Goal: Find specific page/section: Find specific page/section

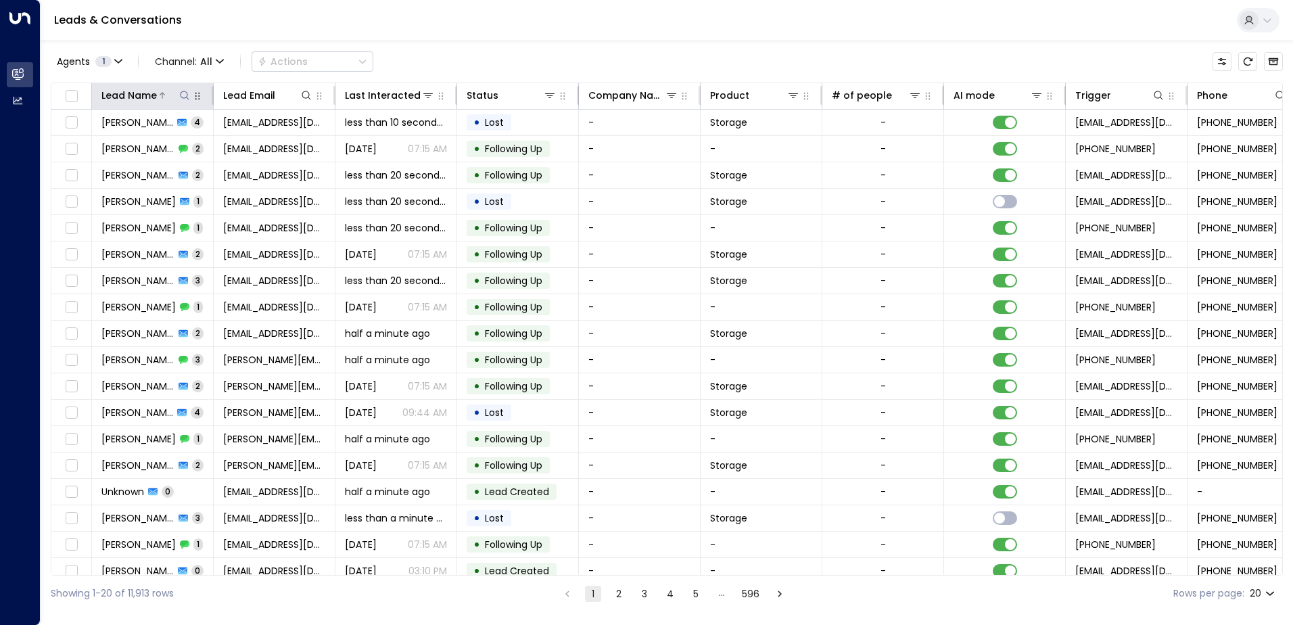
click at [188, 101] on button at bounding box center [185, 96] width 14 height 14
click at [164, 143] on input "text" at bounding box center [184, 144] width 187 height 25
type input "********"
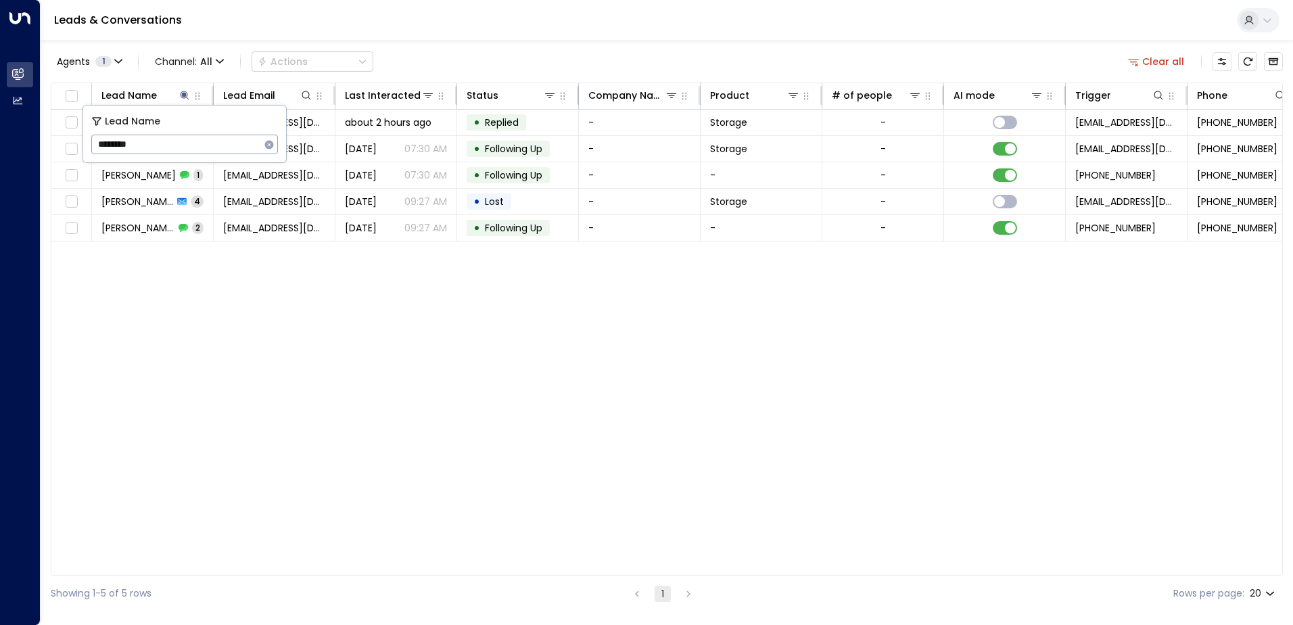
click at [337, 287] on div "Lead Name Lead Email Last Interacted Status Company Name Product # of people AI…" at bounding box center [667, 328] width 1232 height 493
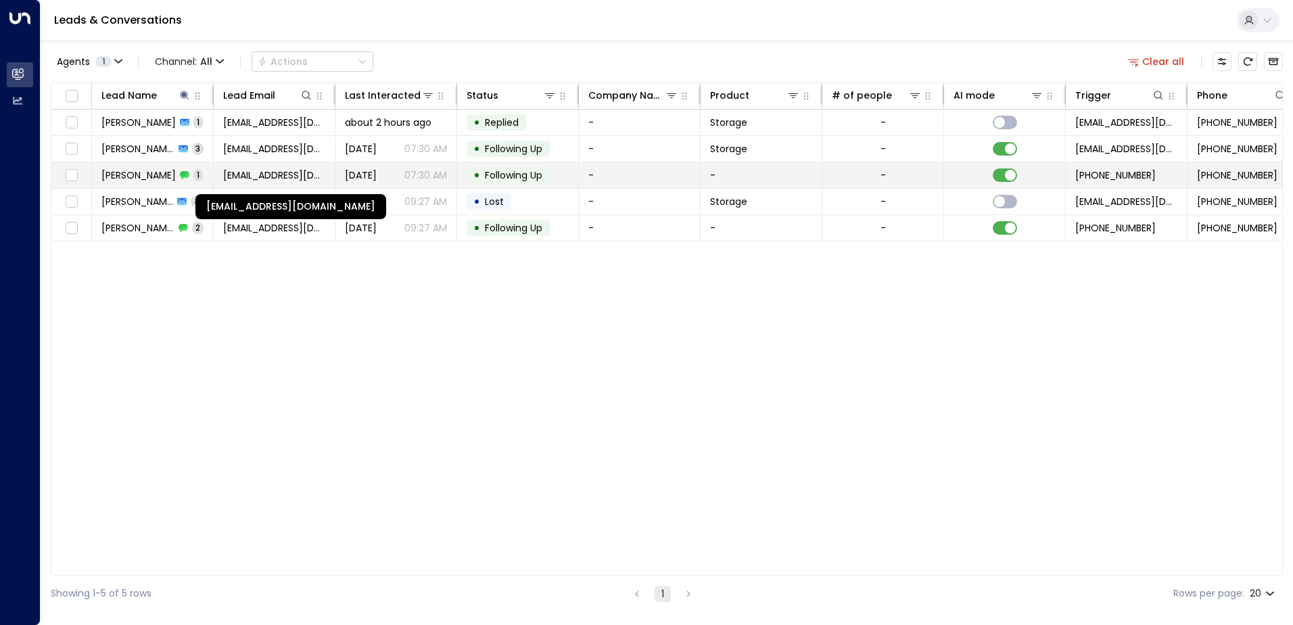
click at [251, 168] on span "cottrellsophie@hotmail.com" at bounding box center [274, 175] width 102 height 14
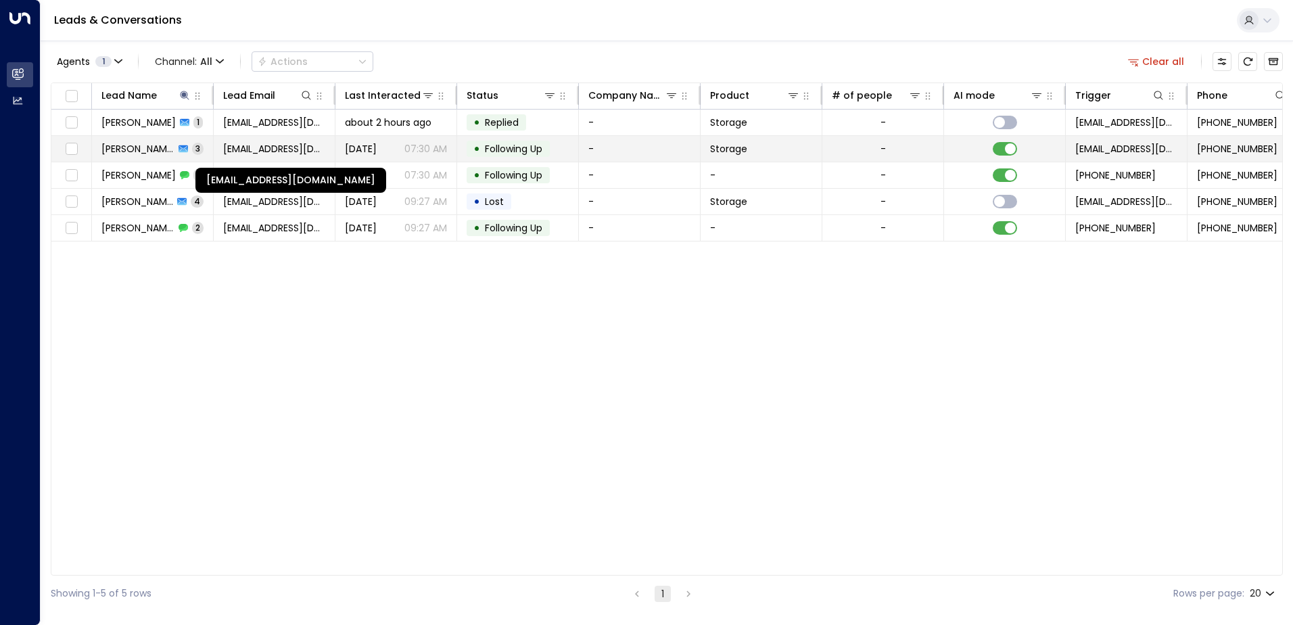
click at [254, 147] on span "cottrellsophie@hotmail.com" at bounding box center [274, 149] width 102 height 14
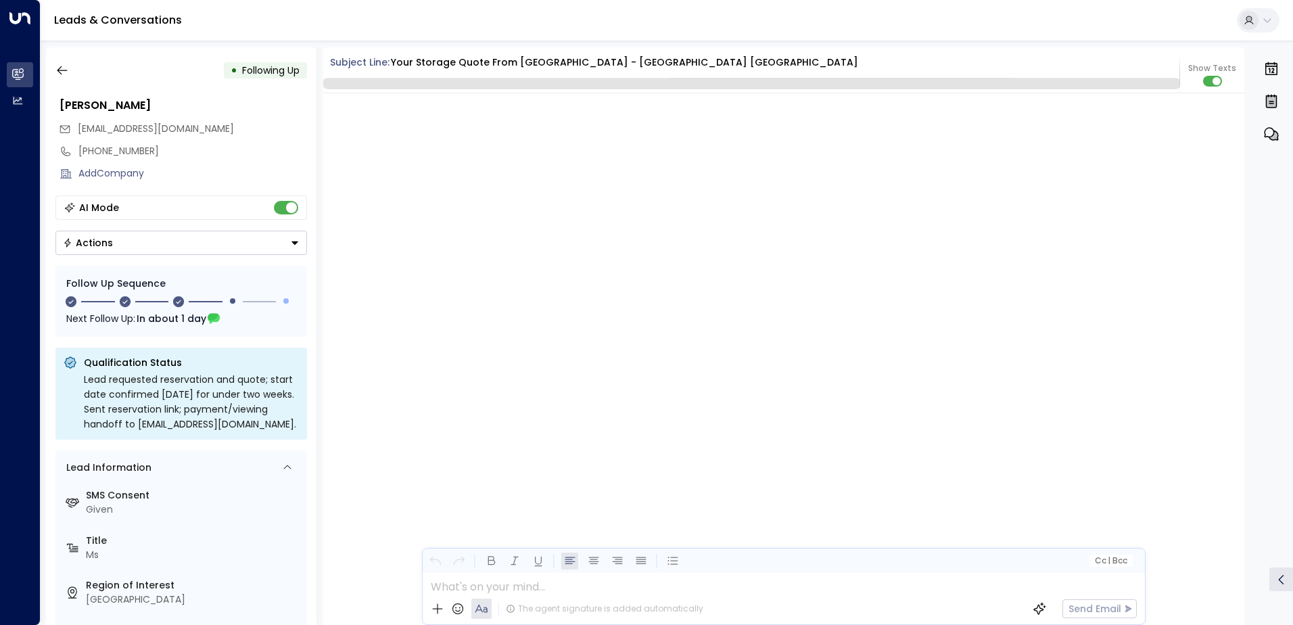
scroll to position [1649, 0]
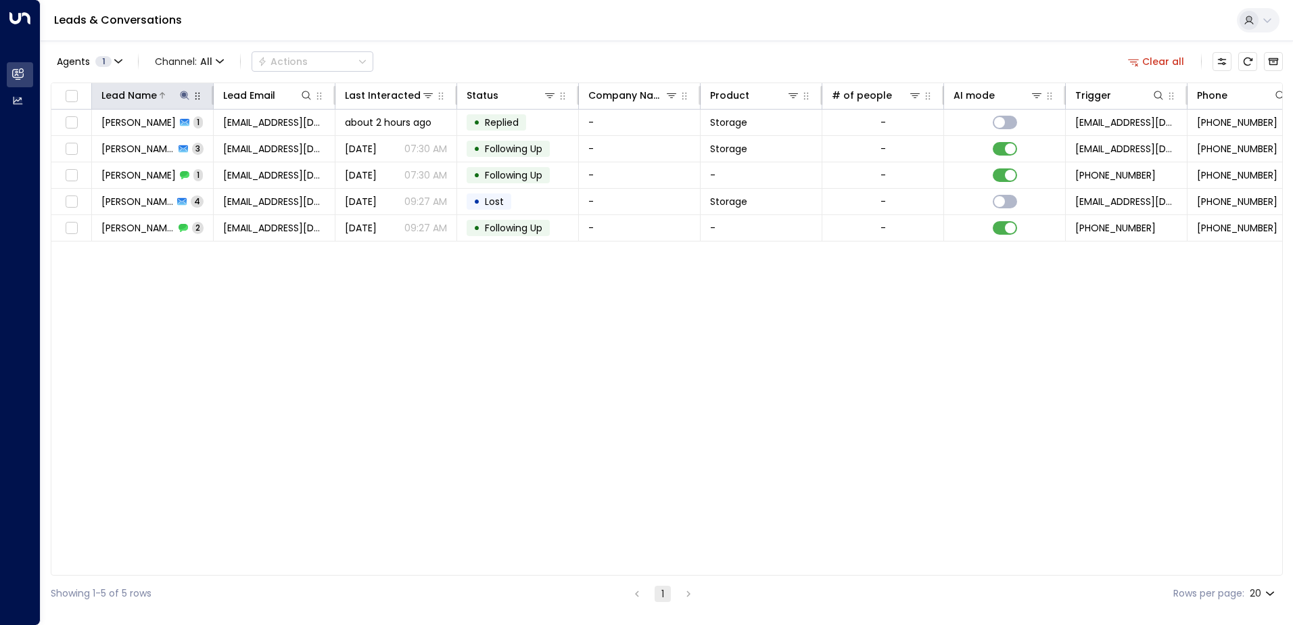
click at [182, 94] on icon at bounding box center [184, 95] width 9 height 9
type input "*"
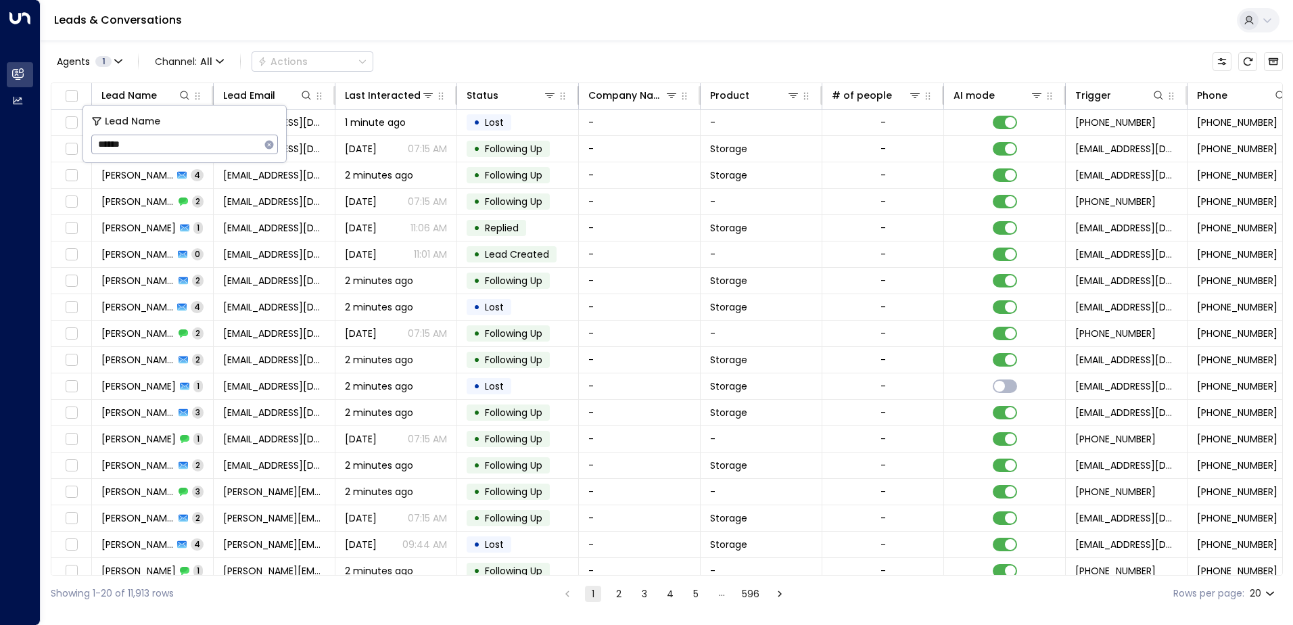
type input "******"
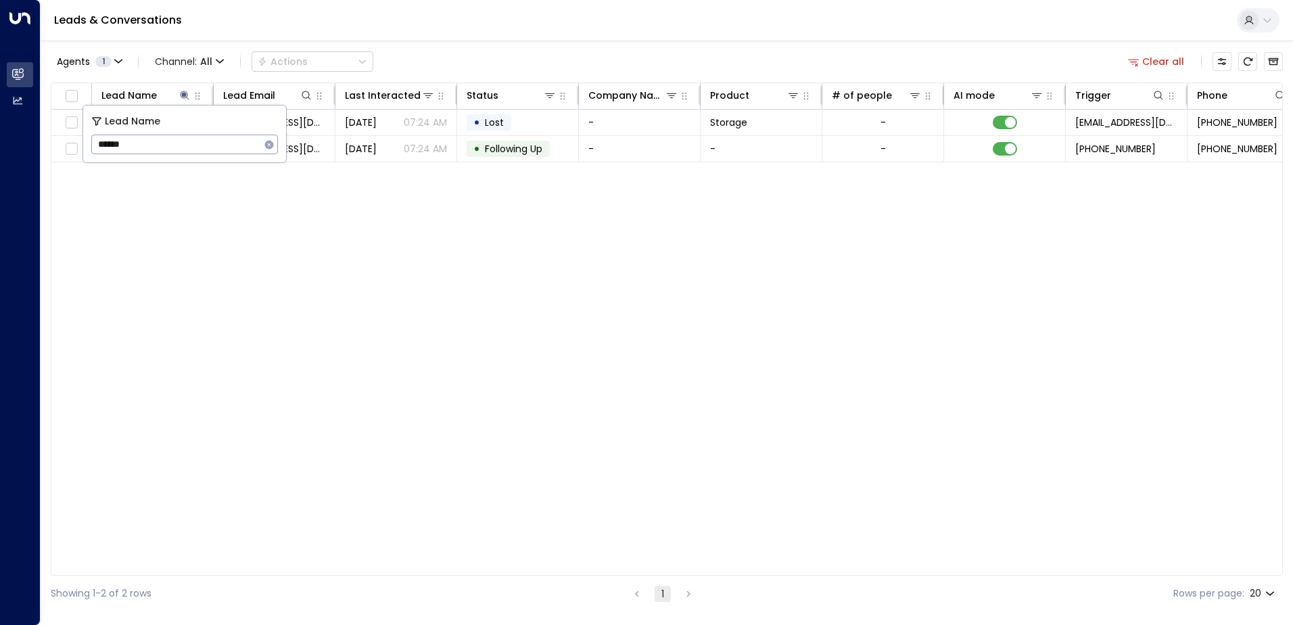
click at [277, 187] on div "Lead Name Lead Email Last Interacted Status Company Name Product # of people AI…" at bounding box center [667, 328] width 1232 height 493
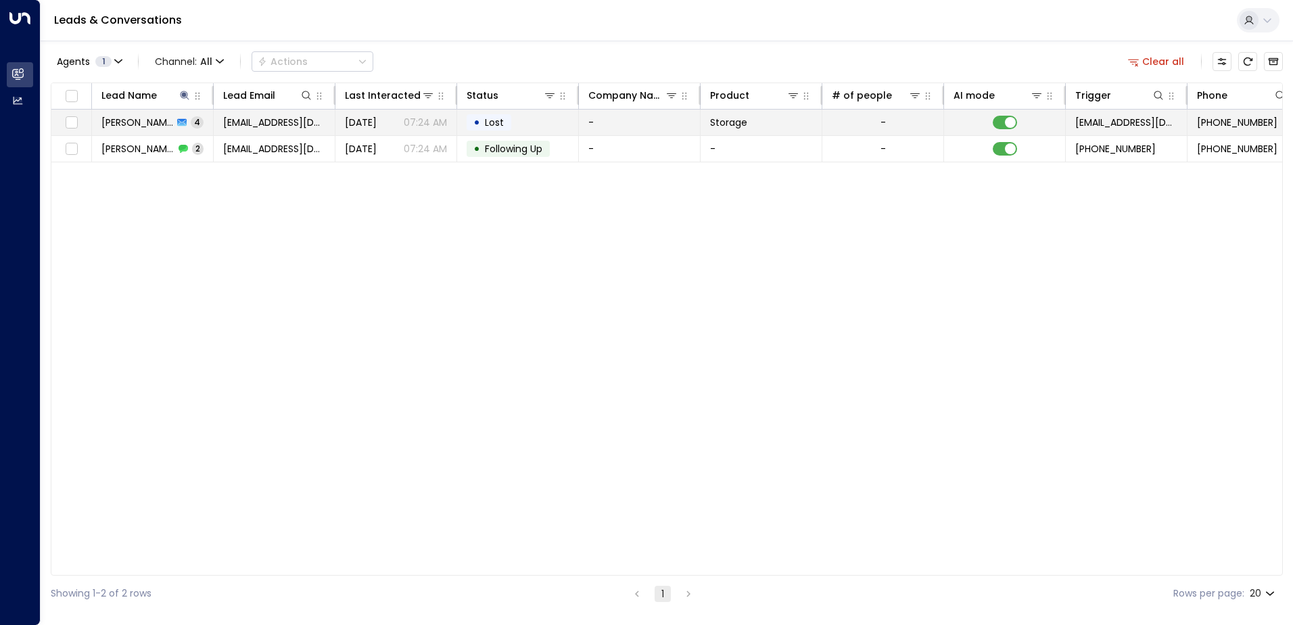
click at [200, 120] on td "Zainab Alsafi 4" at bounding box center [153, 123] width 122 height 26
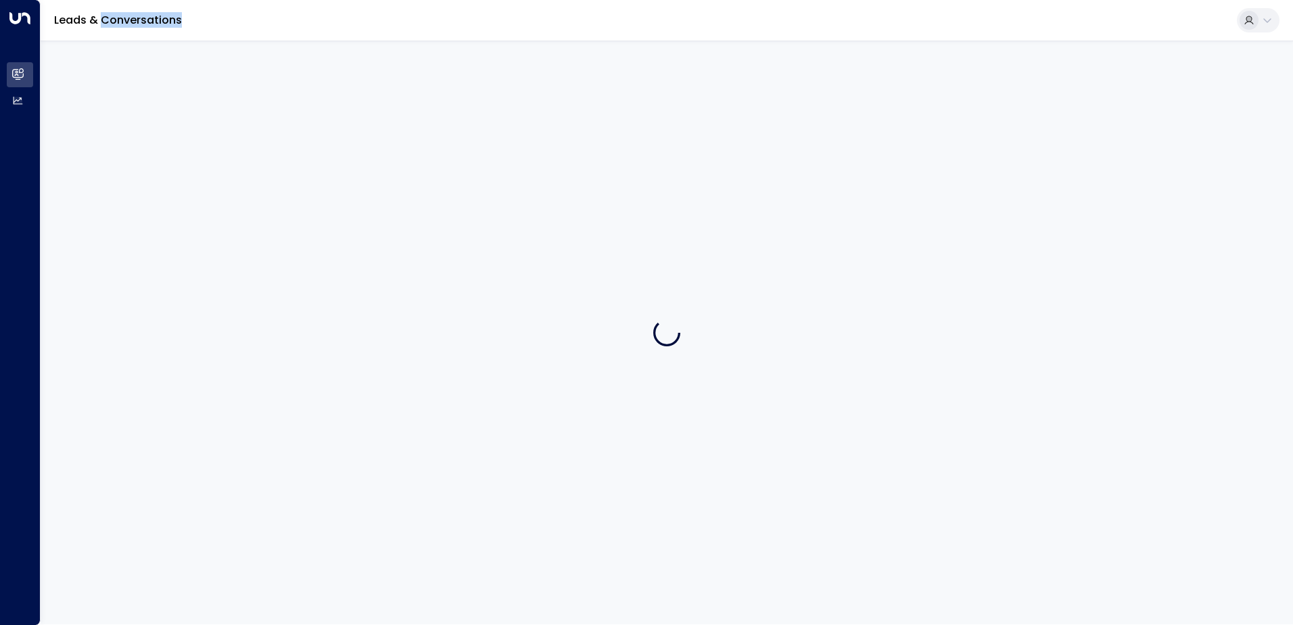
click at [200, 120] on div at bounding box center [667, 332] width 1252 height 583
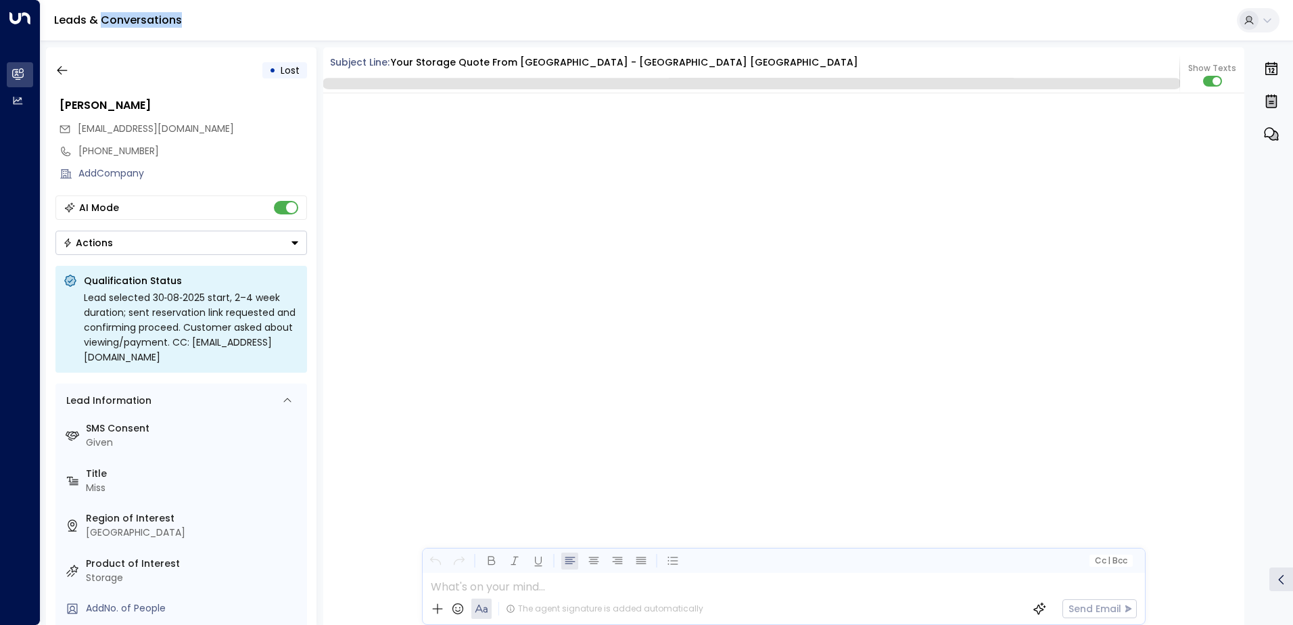
scroll to position [1844, 0]
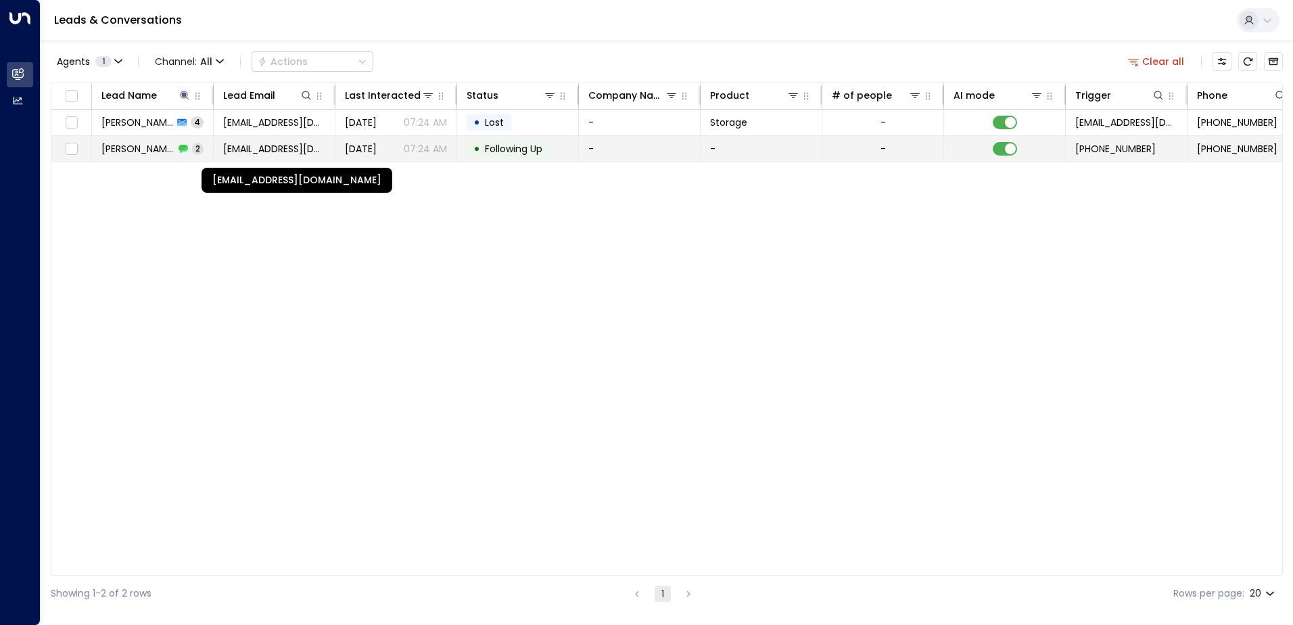
click at [320, 150] on span "zainabalsafix@gmail.com" at bounding box center [274, 149] width 102 height 14
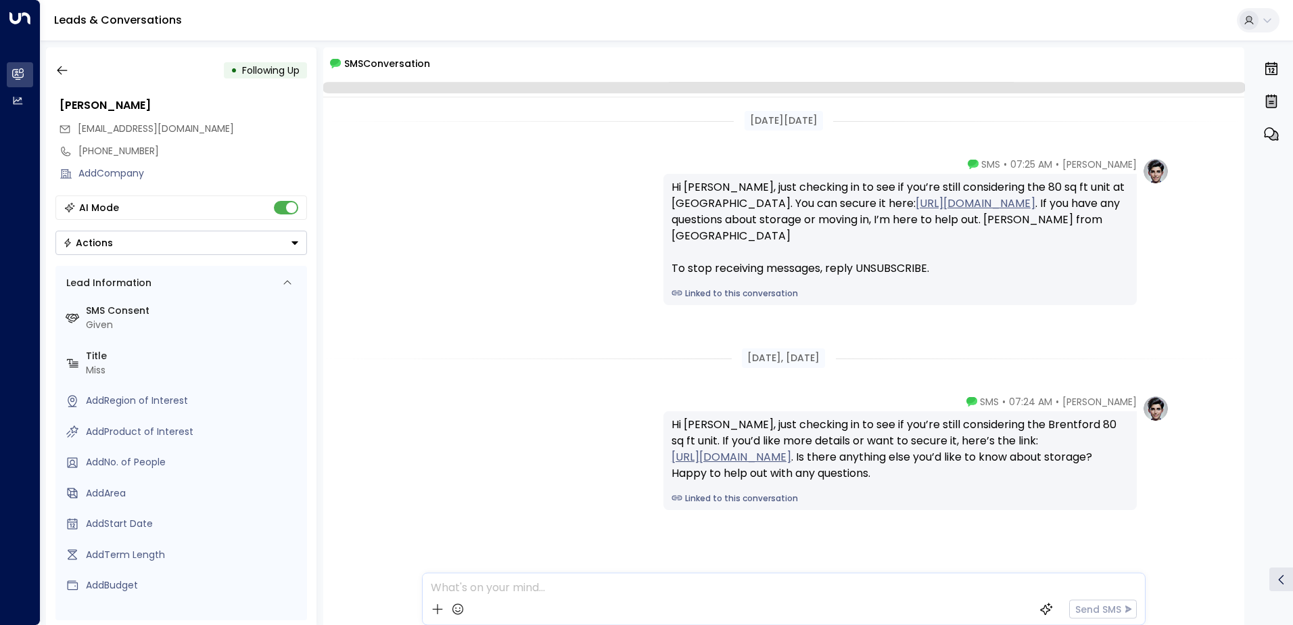
scroll to position [37, 0]
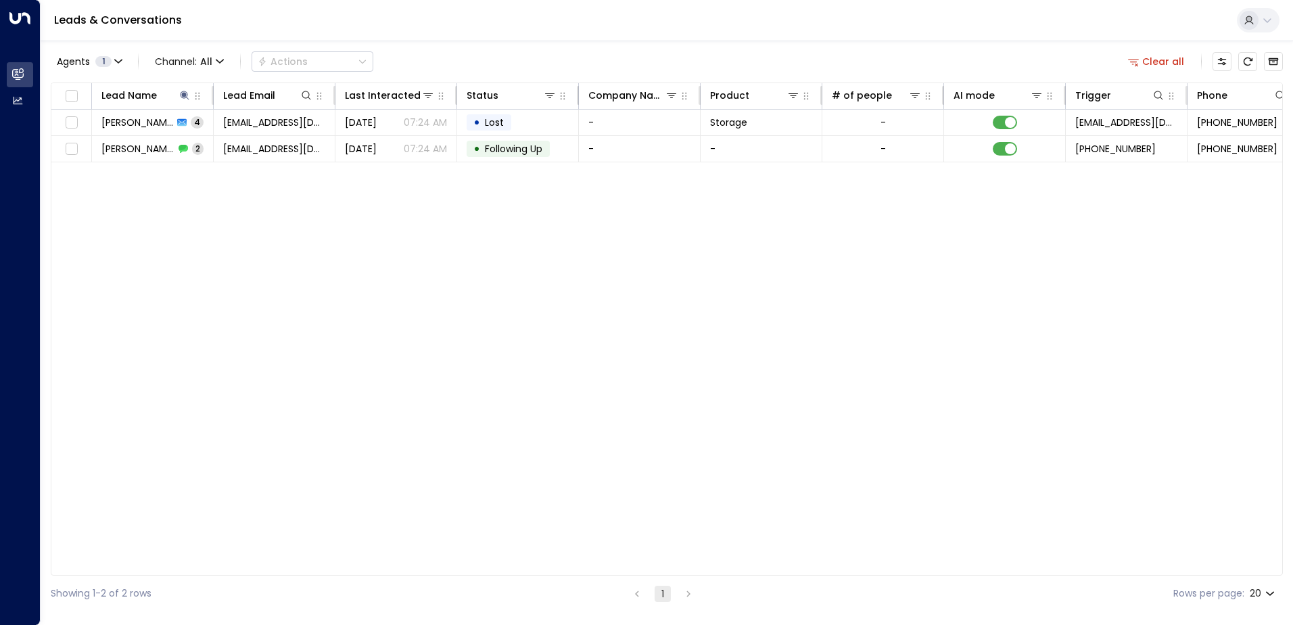
drag, startPoint x: 297, startPoint y: 270, endPoint x: 295, endPoint y: 312, distance: 42.6
click at [297, 272] on div "Lead Name Lead Email Last Interacted Status Company Name Product # of people AI…" at bounding box center [667, 328] width 1232 height 493
click at [185, 92] on icon at bounding box center [184, 95] width 11 height 11
type input "*"
type input "****"
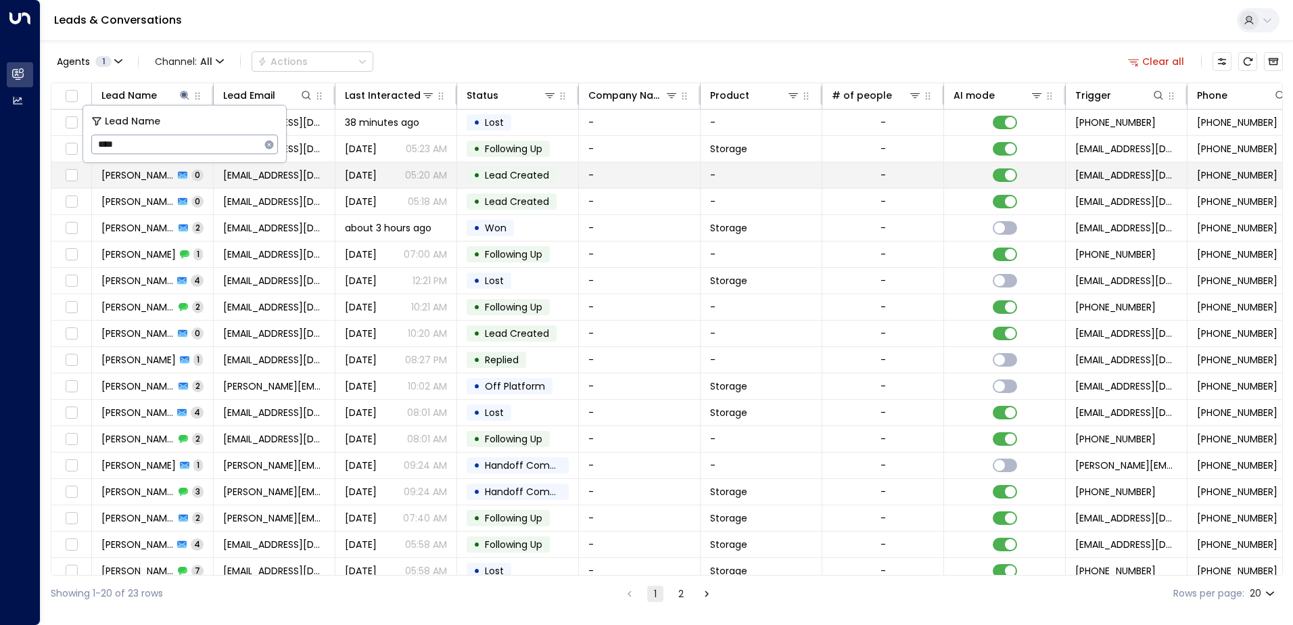
click at [302, 178] on span "[EMAIL_ADDRESS][DOMAIN_NAME]" at bounding box center [274, 175] width 102 height 14
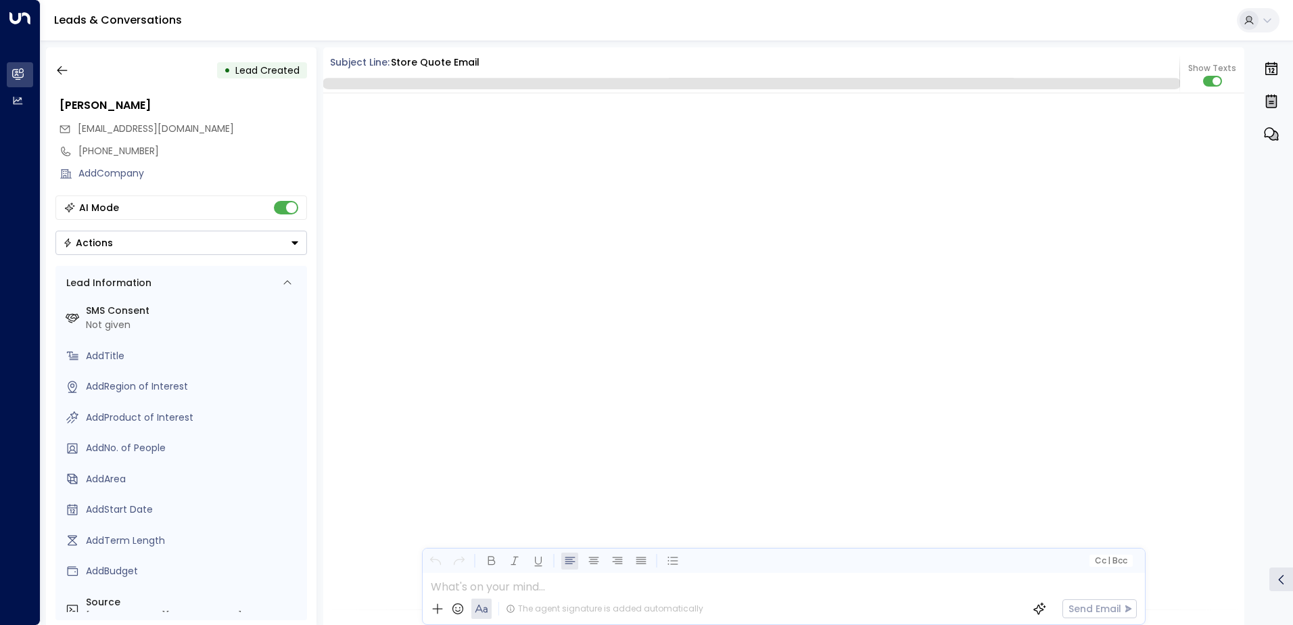
scroll to position [534, 0]
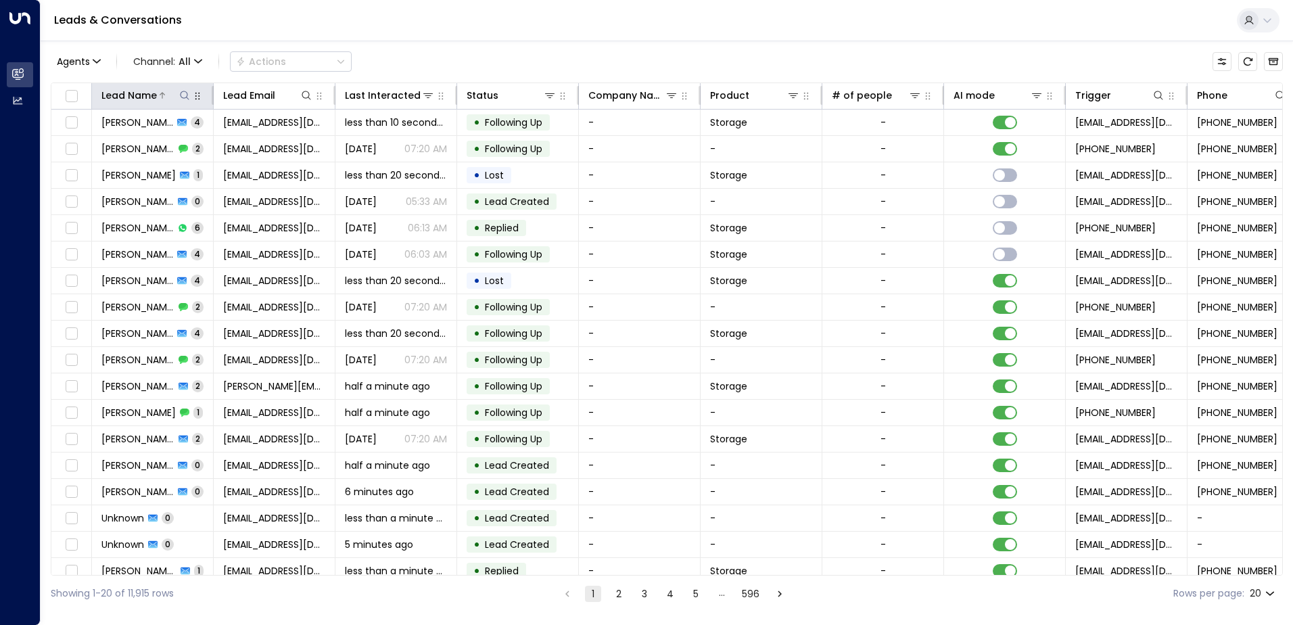
click at [183, 97] on icon at bounding box center [184, 95] width 11 height 11
click at [129, 146] on input "text" at bounding box center [184, 144] width 187 height 25
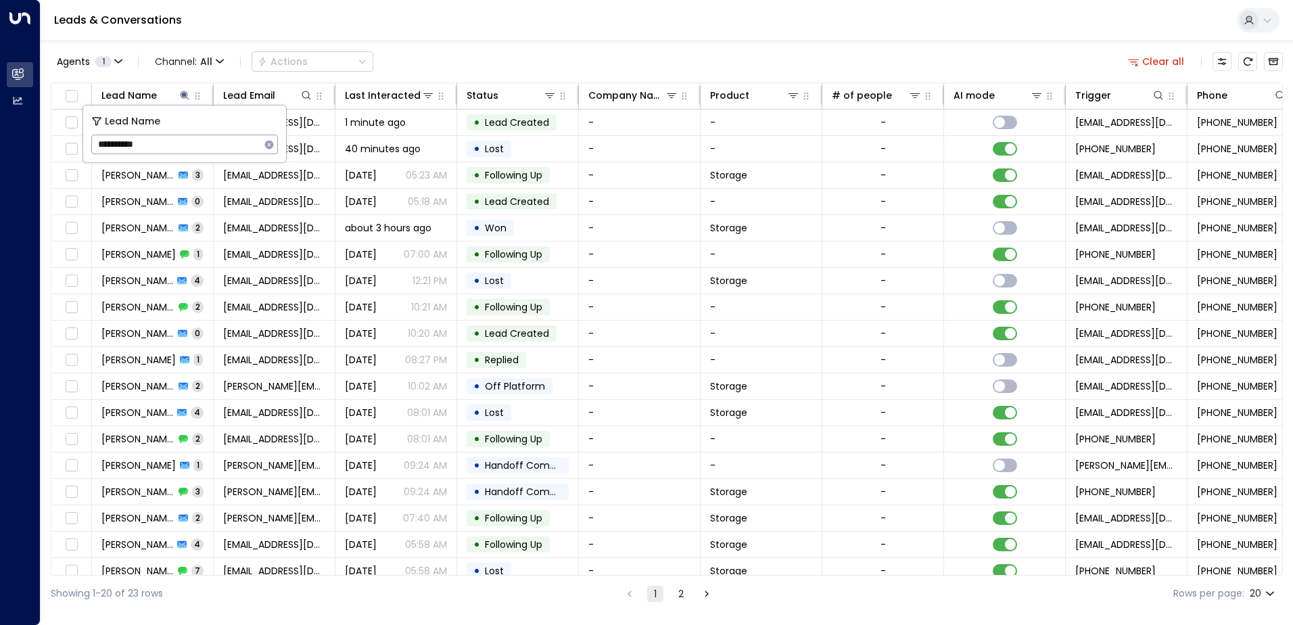
type input "**********"
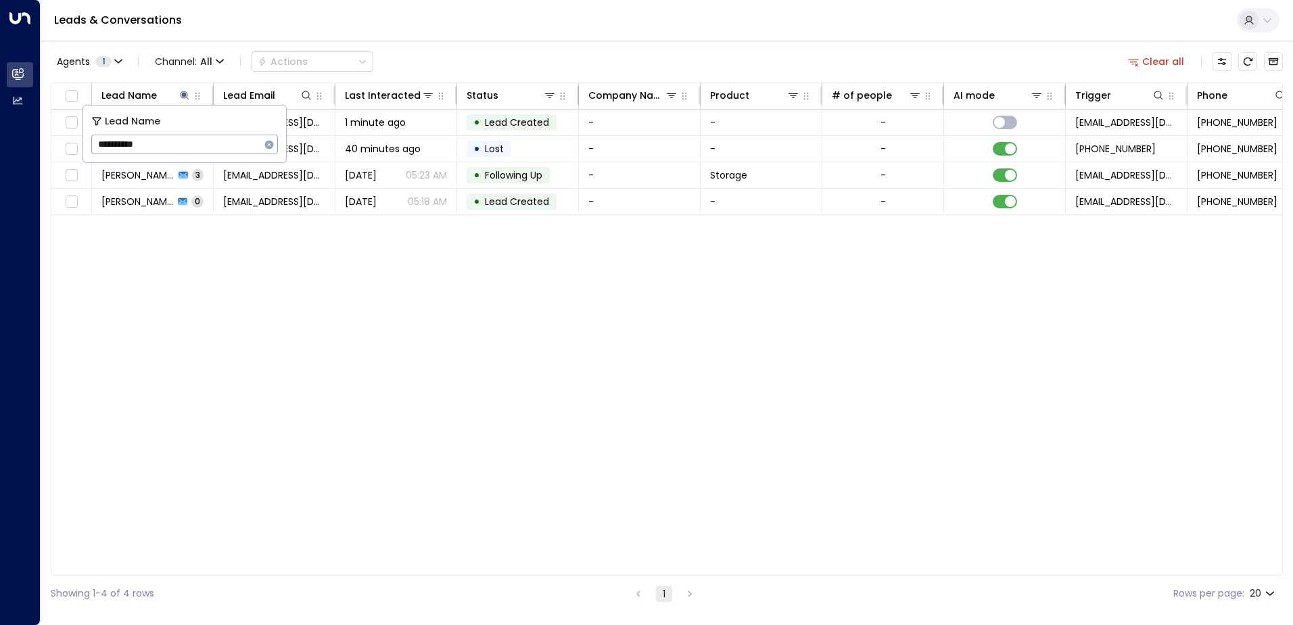
click at [266, 237] on div "Lead Name Lead Email Last Interacted Status Company Name Product # of people AI…" at bounding box center [667, 328] width 1232 height 493
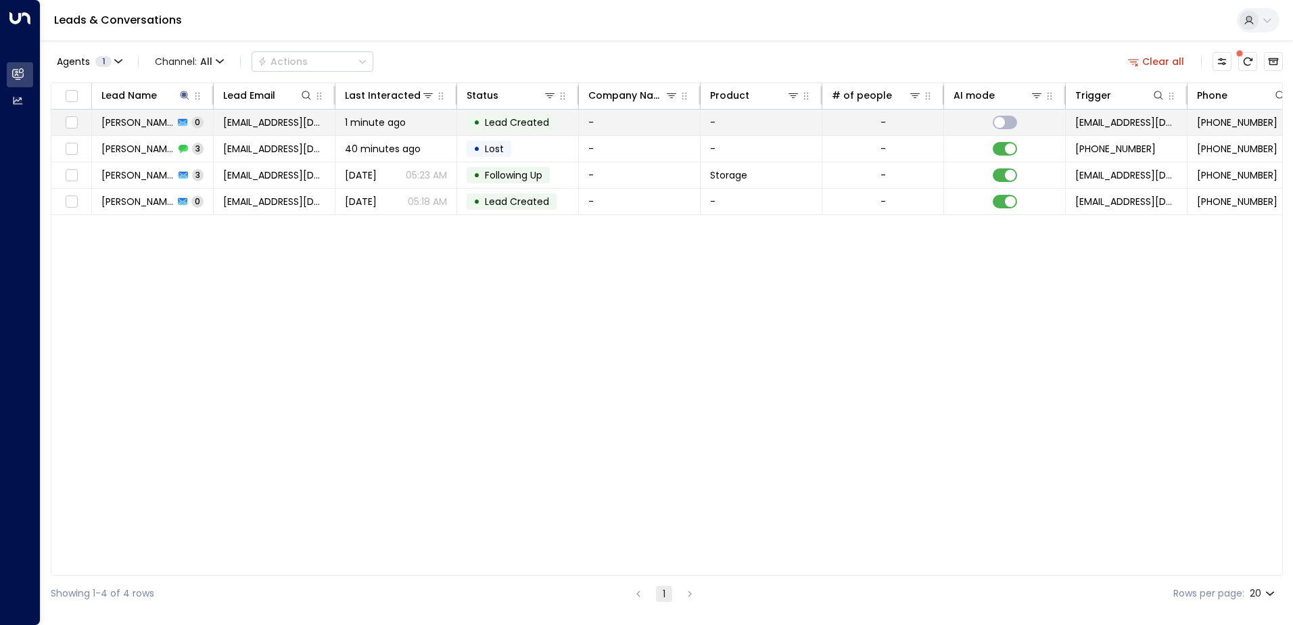
click at [224, 126] on span "[EMAIL_ADDRESS][DOMAIN_NAME]" at bounding box center [274, 123] width 102 height 14
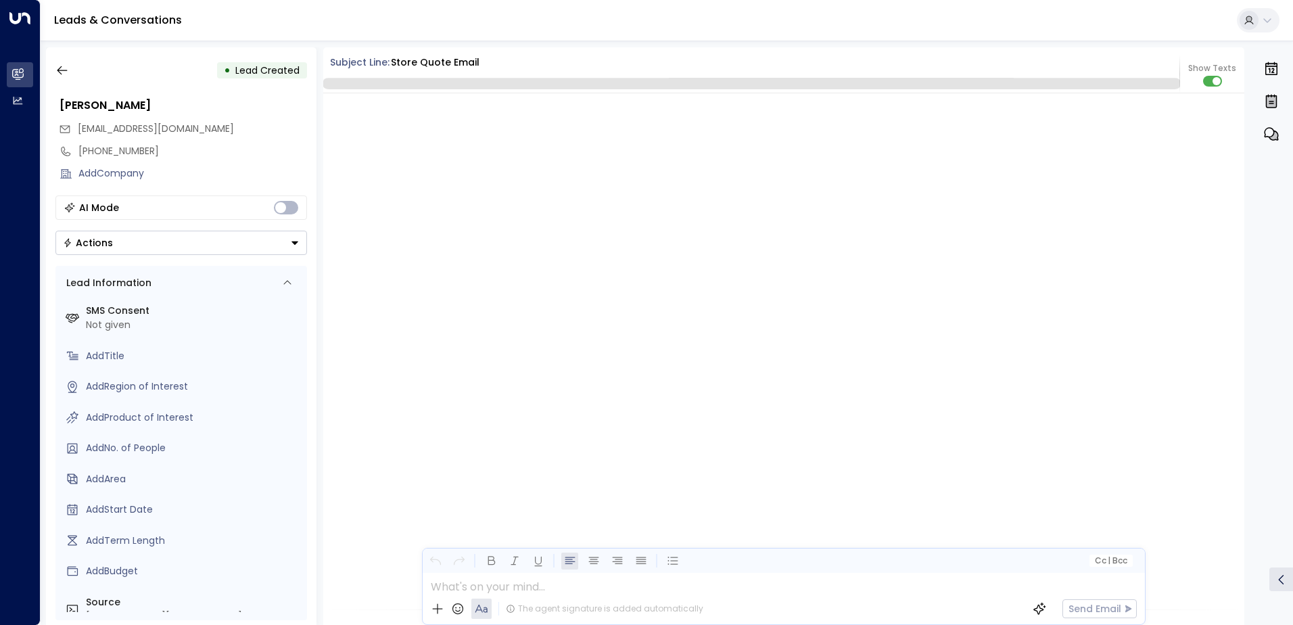
scroll to position [534, 0]
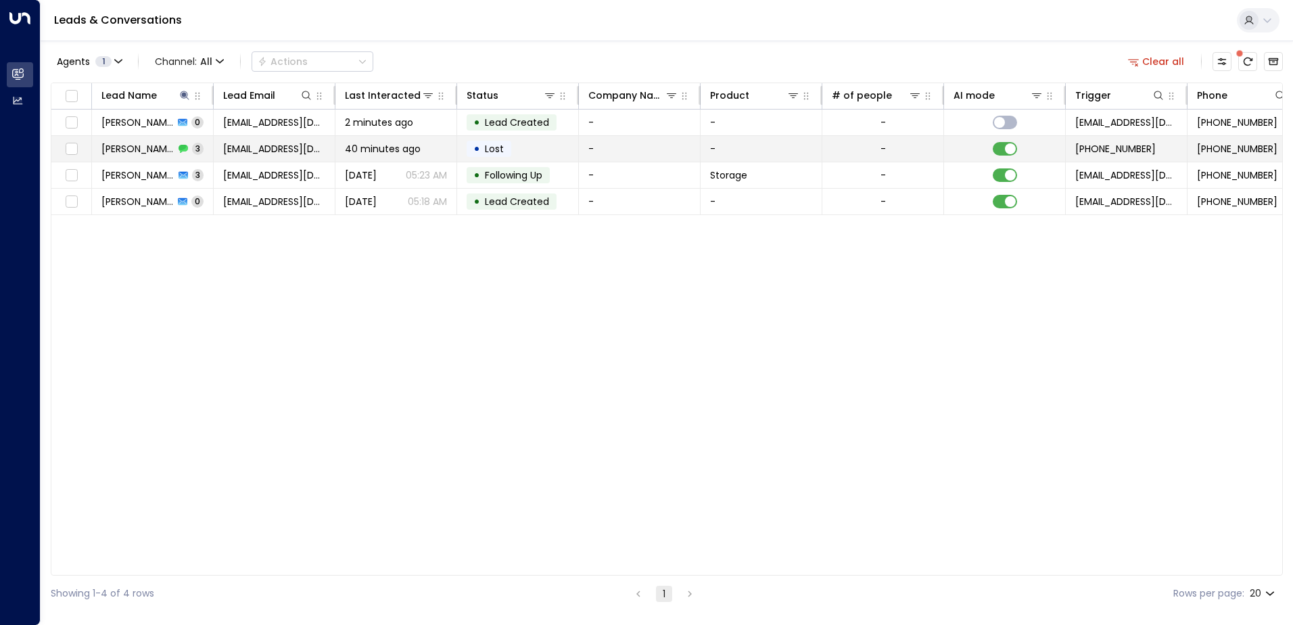
click at [260, 149] on span "[EMAIL_ADDRESS][DOMAIN_NAME]" at bounding box center [274, 149] width 102 height 14
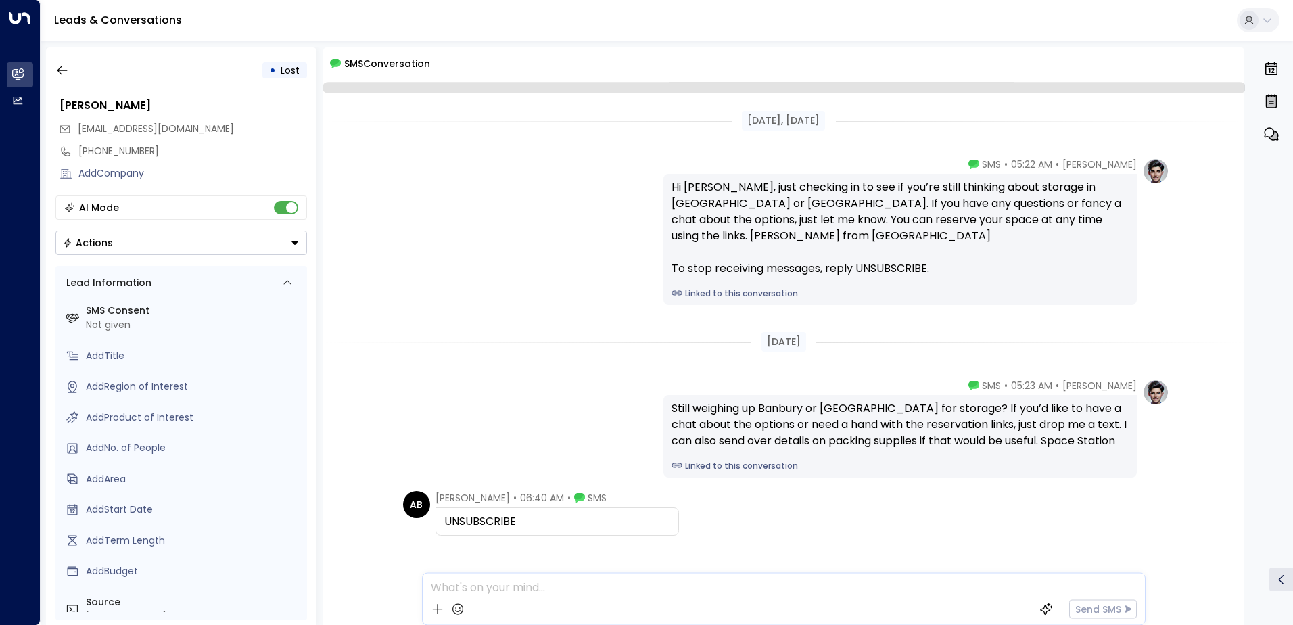
scroll to position [46, 0]
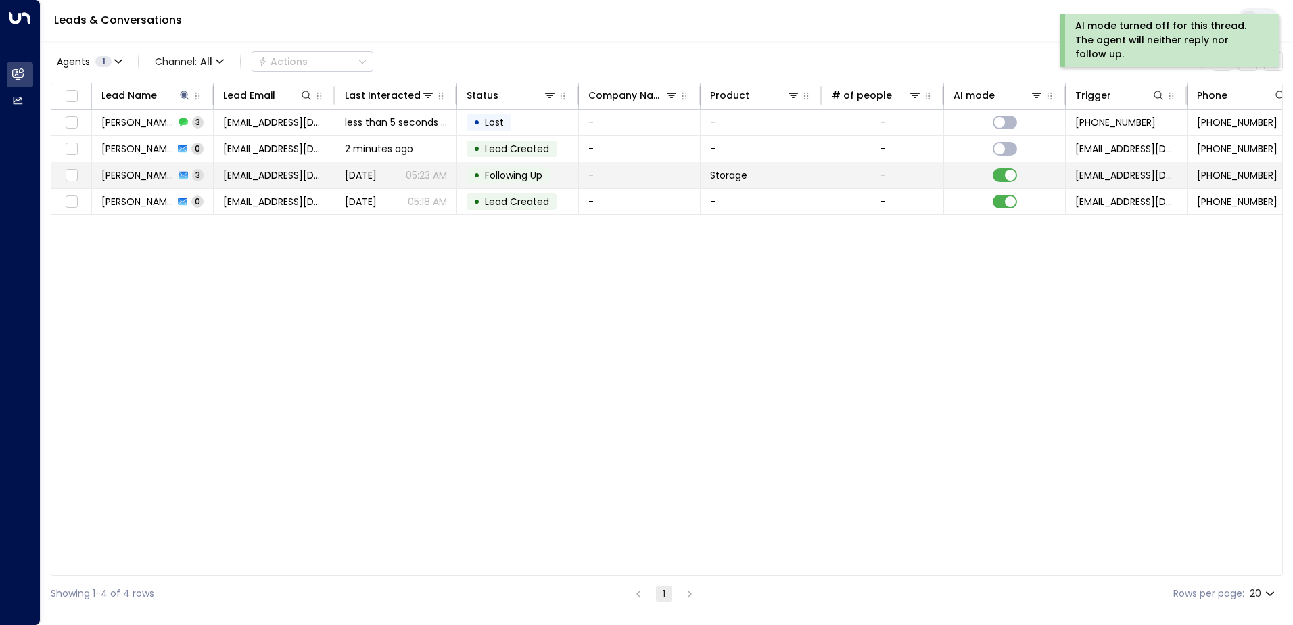
click at [266, 176] on span "[EMAIL_ADDRESS][DOMAIN_NAME]" at bounding box center [274, 175] width 102 height 14
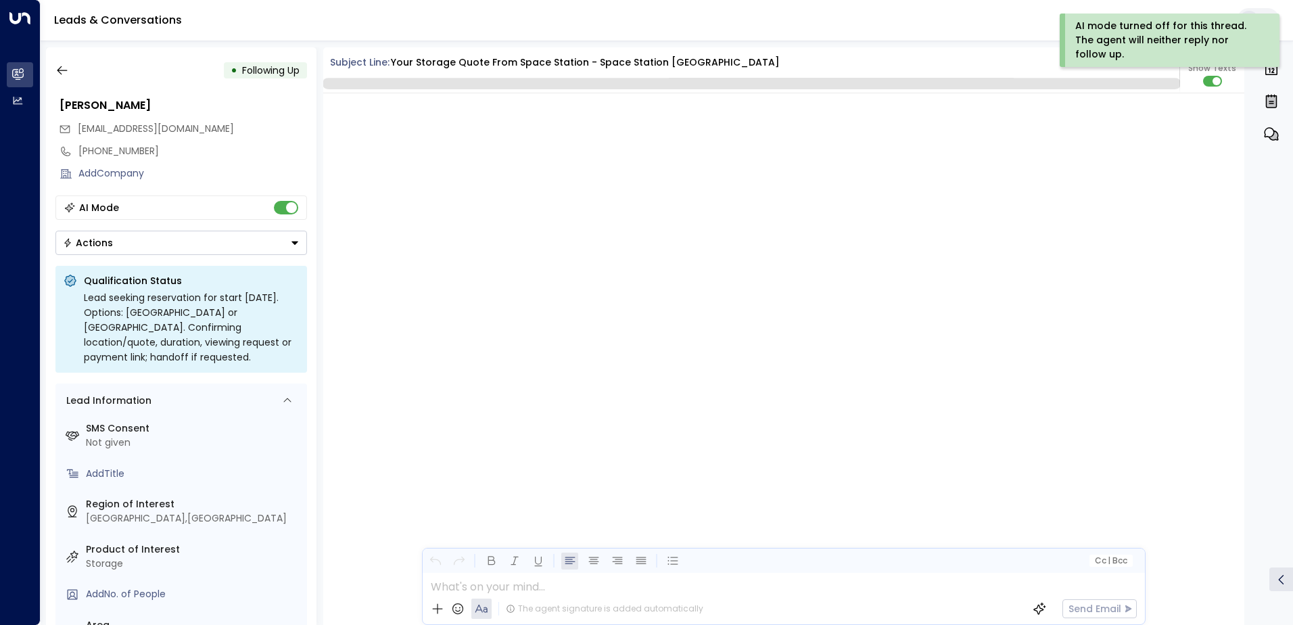
scroll to position [2170, 0]
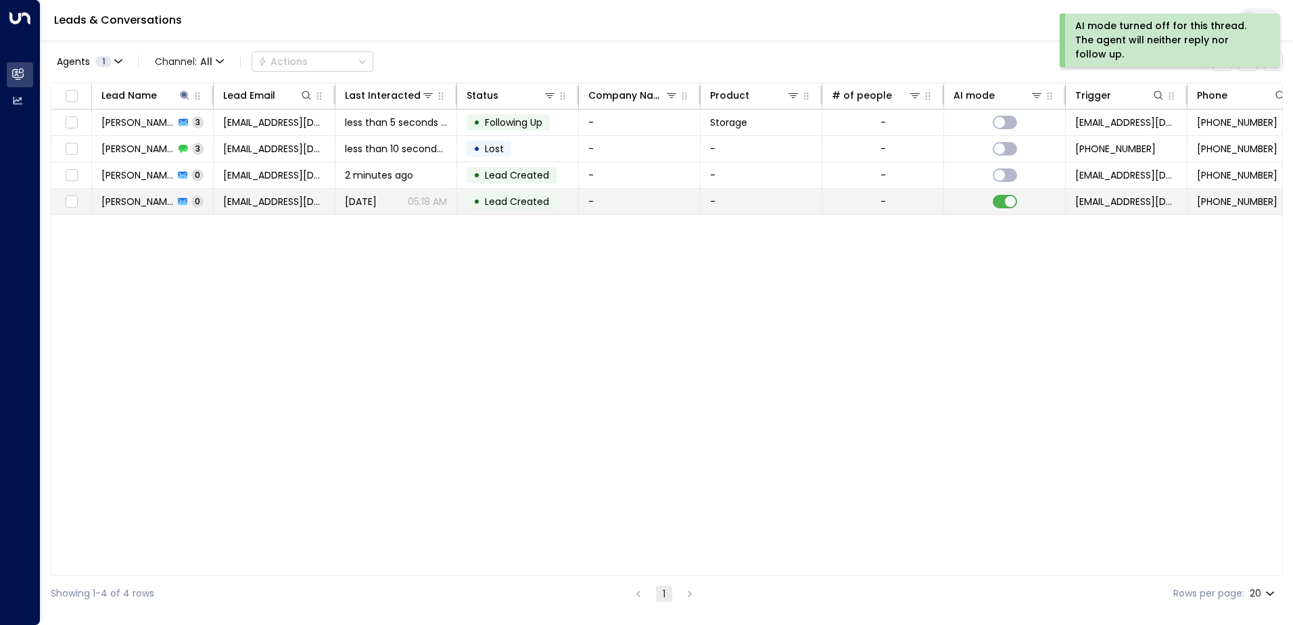
click at [293, 210] on td "[EMAIL_ADDRESS][DOMAIN_NAME]" at bounding box center [275, 202] width 122 height 26
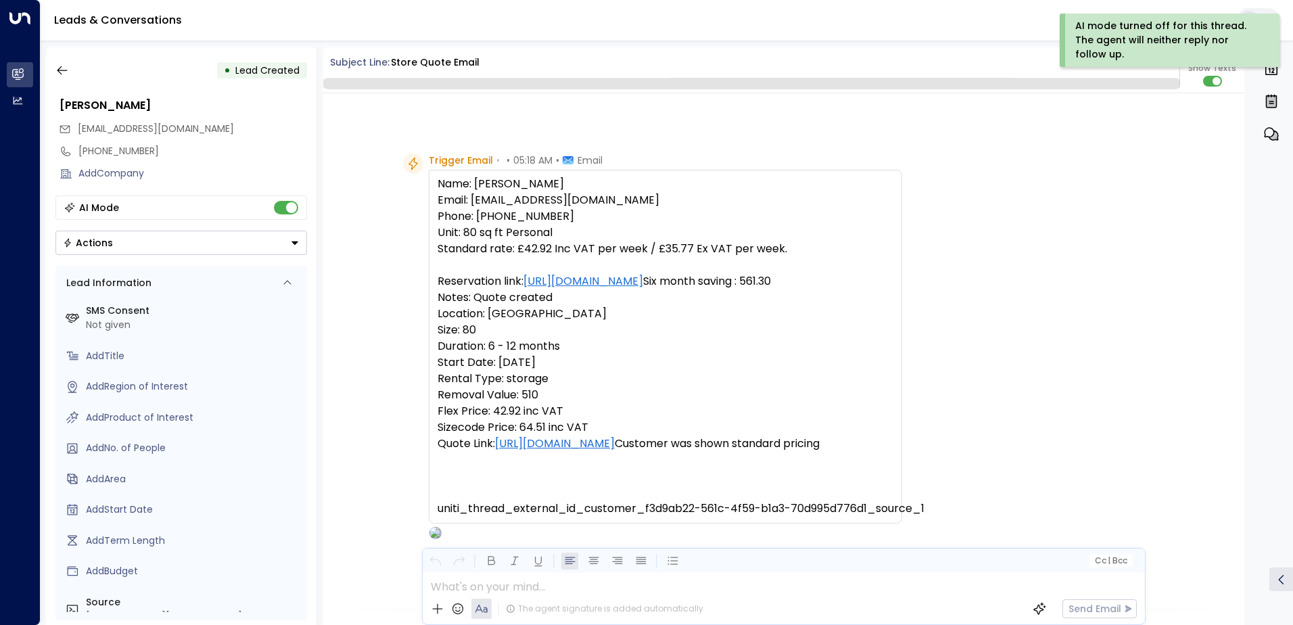
scroll to position [534, 0]
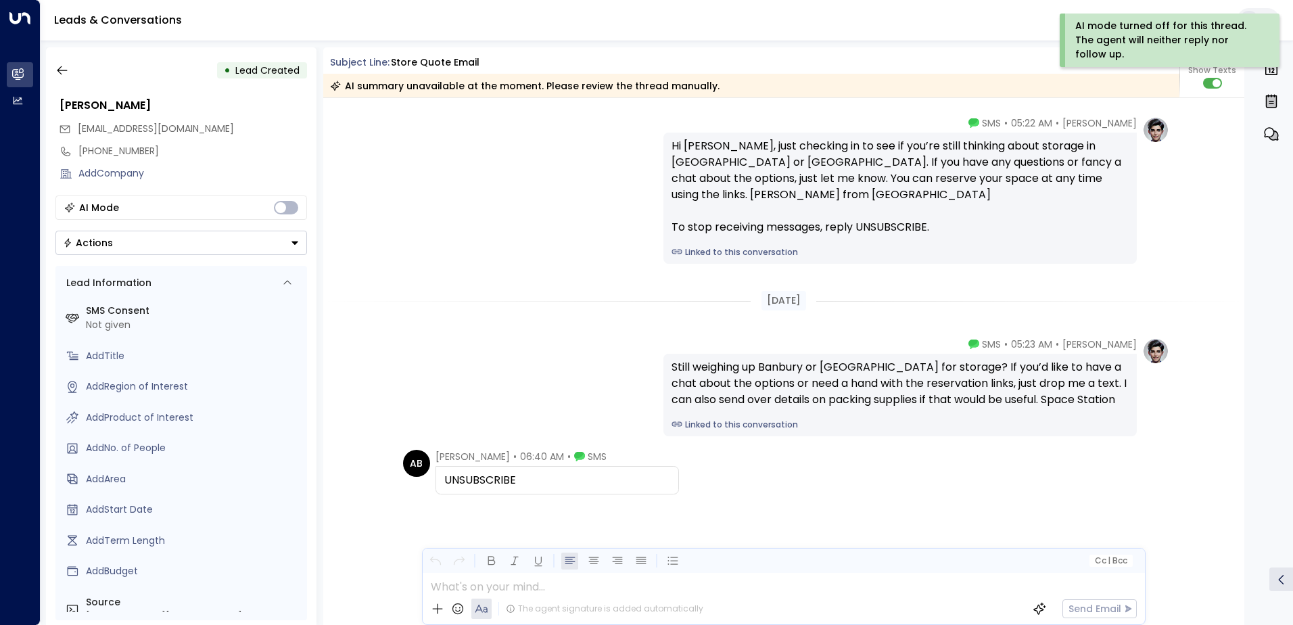
click at [143, 68] on div "• Lead Created" at bounding box center [180, 70] width 251 height 24
click at [815, 15] on div "Leads & Conversations" at bounding box center [667, 20] width 1252 height 41
